Goal: Task Accomplishment & Management: Use online tool/utility

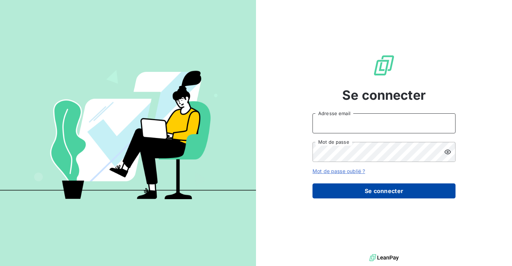
type input "[EMAIL_ADDRESS][DOMAIN_NAME]"
click at [378, 188] on button "Se connecter" at bounding box center [383, 190] width 143 height 15
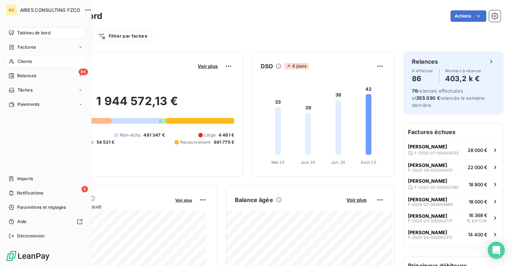
click at [21, 64] on span "Clients" at bounding box center [25, 61] width 14 height 6
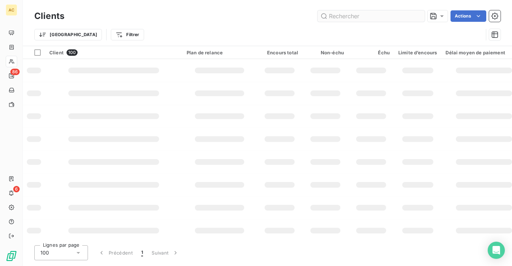
click at [384, 16] on input "text" at bounding box center [370, 15] width 107 height 11
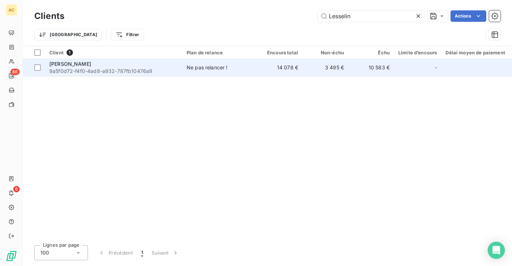
type input "Lesselin"
click at [150, 67] on div "Nathalie Lesselin" at bounding box center [113, 63] width 129 height 7
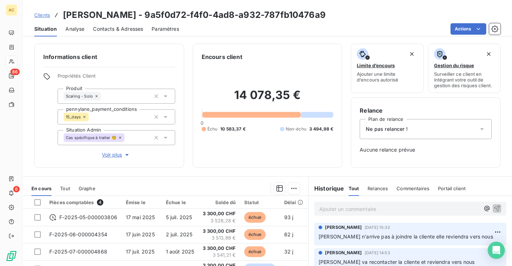
click at [45, 15] on span "Clients" at bounding box center [42, 15] width 16 height 6
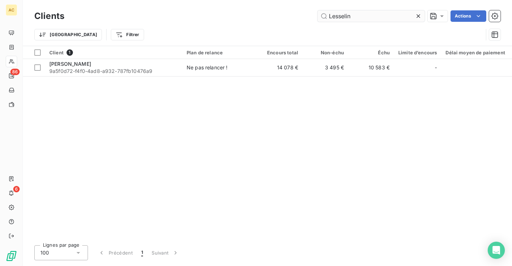
click at [357, 21] on input "Lesselin" at bounding box center [370, 15] width 107 height 11
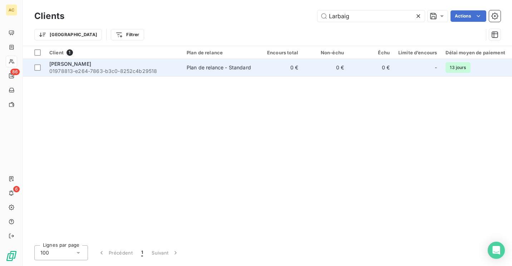
type input "Larbaig"
click at [133, 67] on div "Lucien Larbaig" at bounding box center [113, 63] width 129 height 7
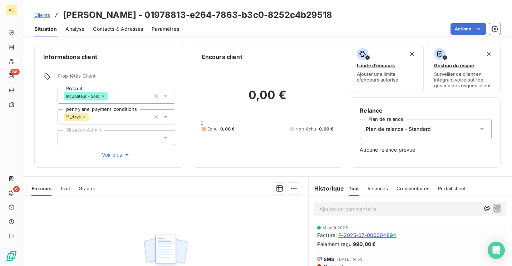
click at [115, 155] on span "Voir plus" at bounding box center [116, 154] width 29 height 7
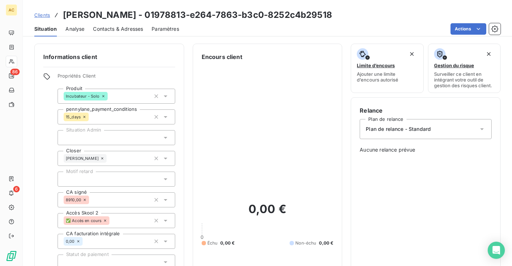
click at [40, 16] on span "Clients" at bounding box center [42, 15] width 16 height 6
